Goal: Information Seeking & Learning: Learn about a topic

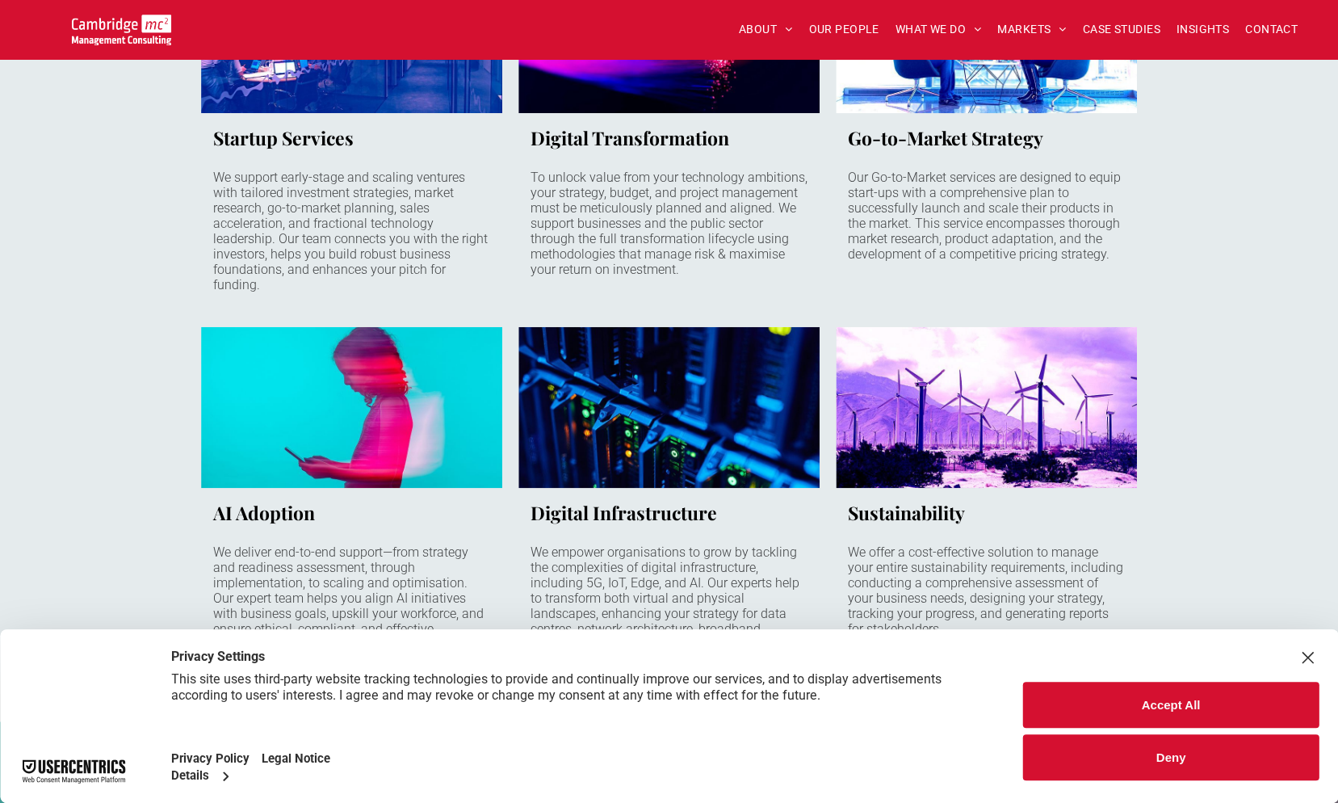
scroll to position [1050, 0]
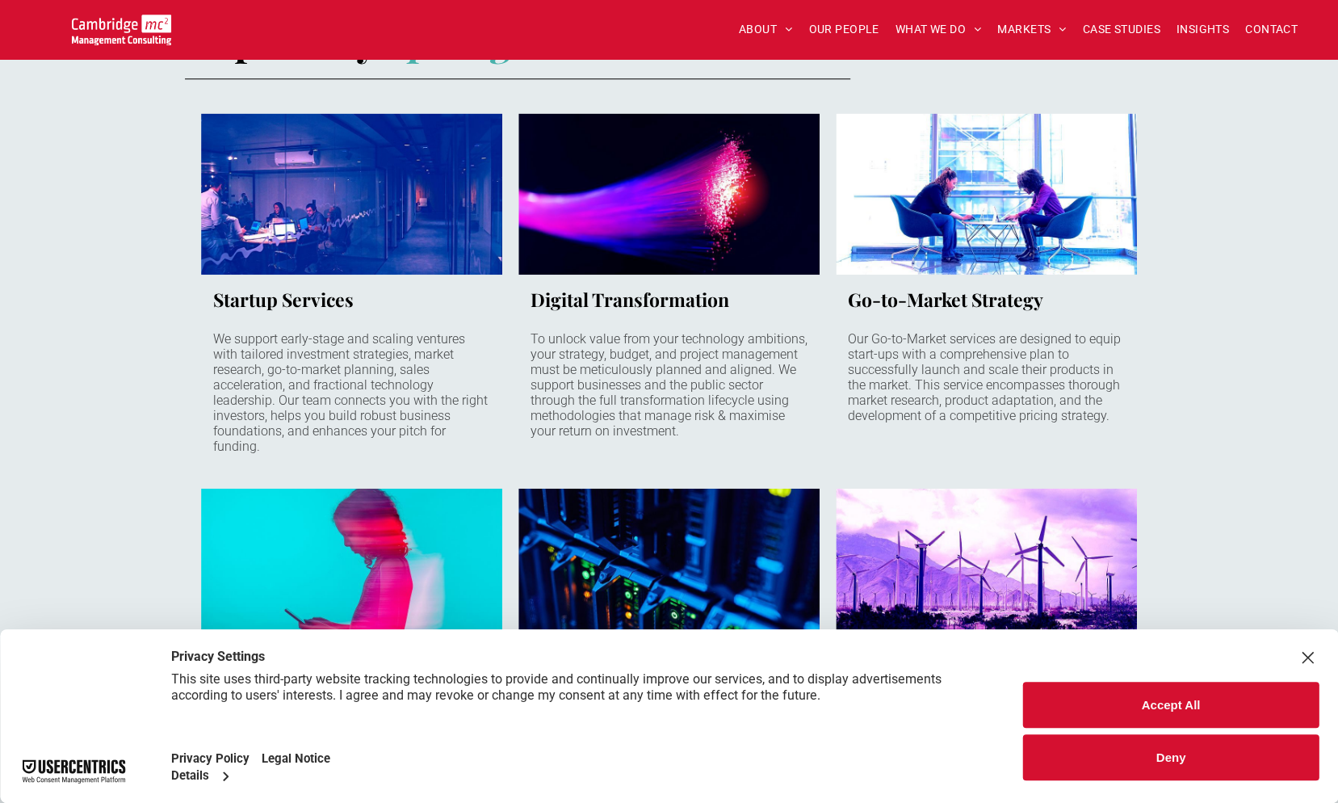
click at [1252, 757] on button "Deny" at bounding box center [1171, 757] width 296 height 46
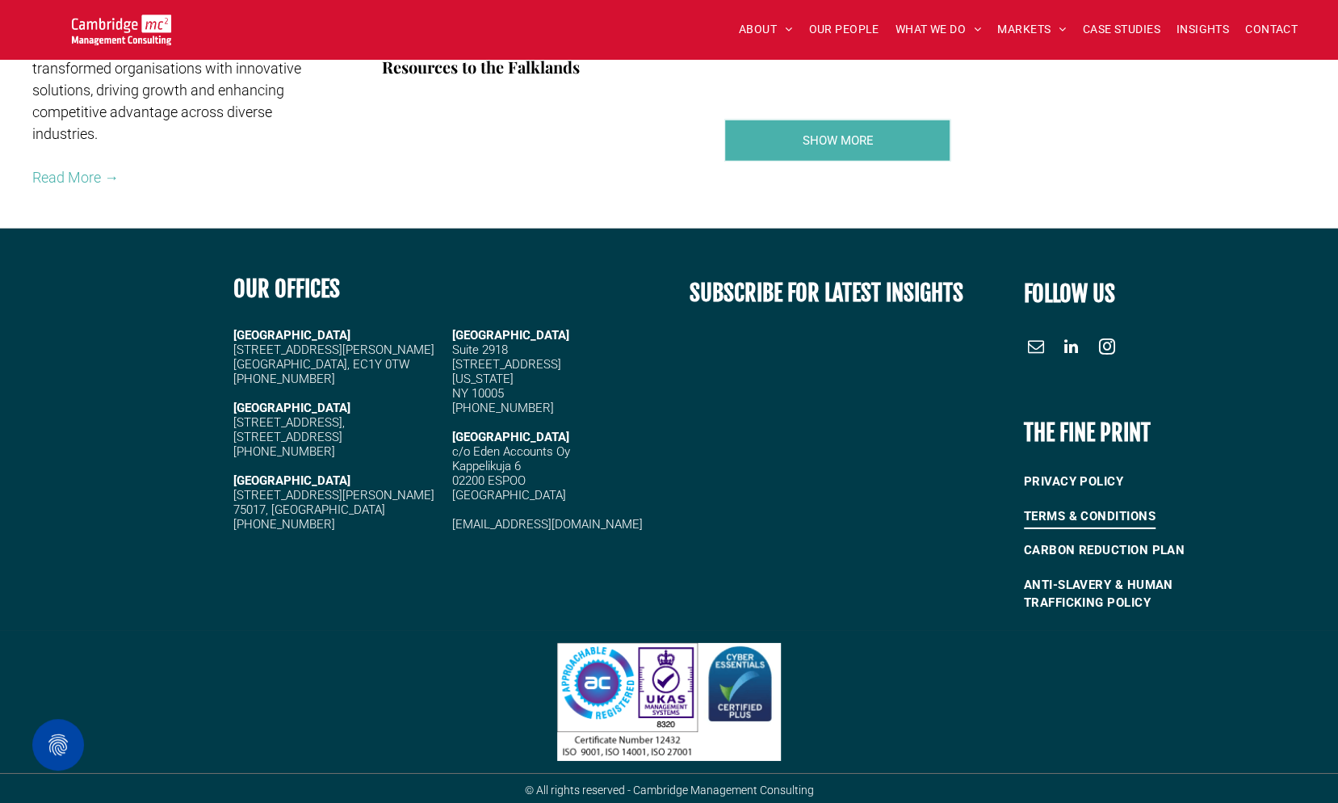
scroll to position [3049, 0]
